Goal: Transaction & Acquisition: Book appointment/travel/reservation

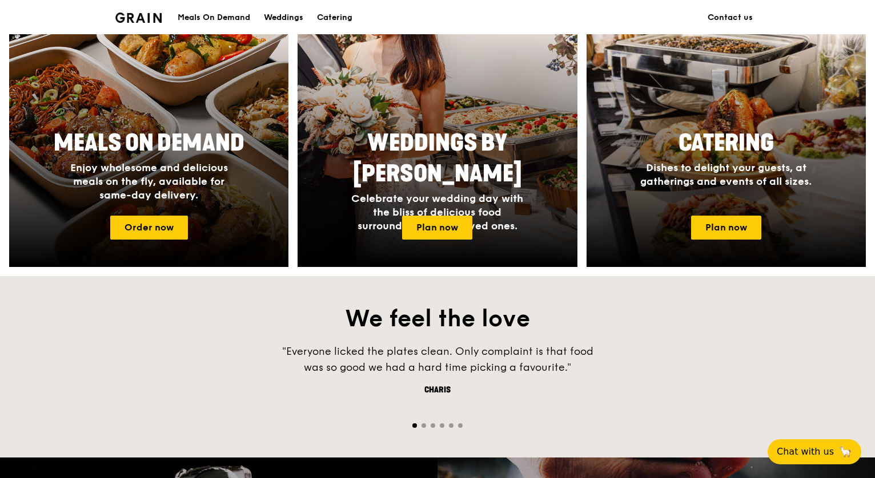
scroll to position [449, 0]
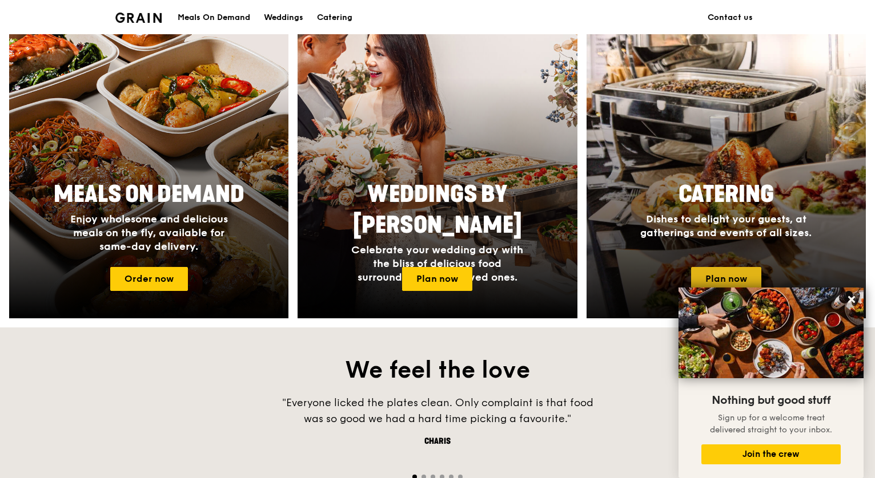
click at [735, 276] on link "Plan now" at bounding box center [726, 279] width 70 height 24
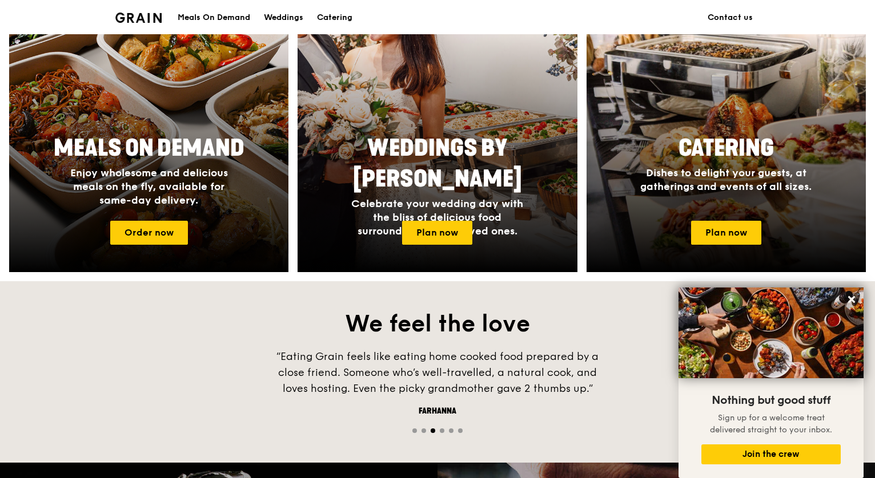
scroll to position [496, 0]
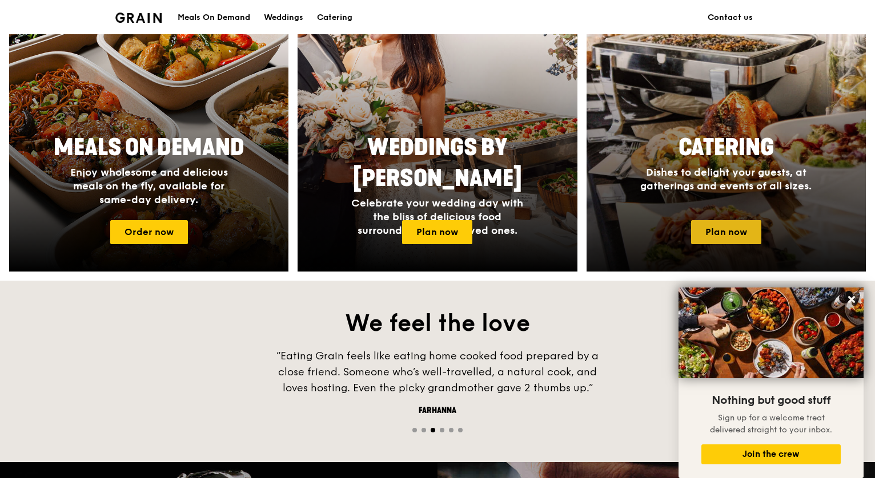
click at [707, 242] on link "Plan now" at bounding box center [726, 232] width 70 height 24
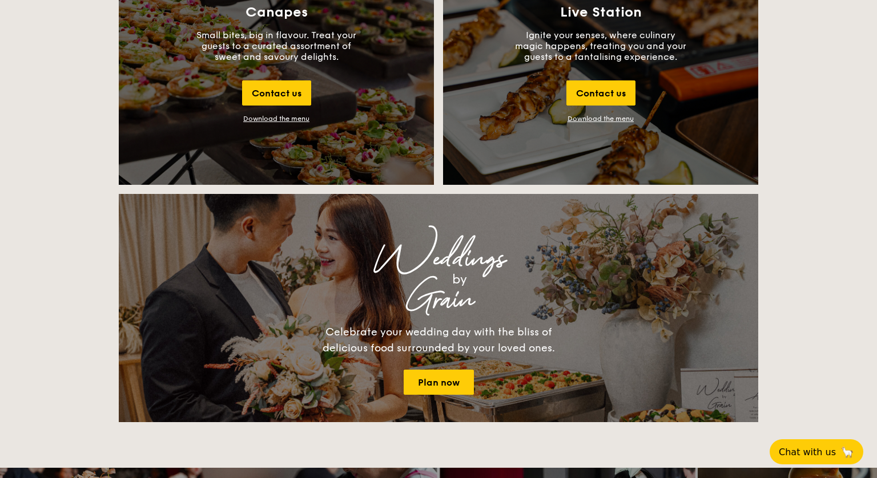
scroll to position [1331, 0]
